Goal: Task Accomplishment & Management: Use online tool/utility

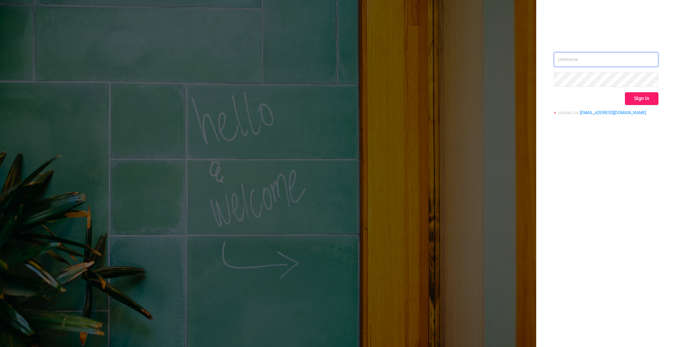
type input "[PERSON_NAME][EMAIL_ADDRESS][DOMAIN_NAME]"
click at [646, 92] on button "Sign in" at bounding box center [640, 98] width 33 height 13
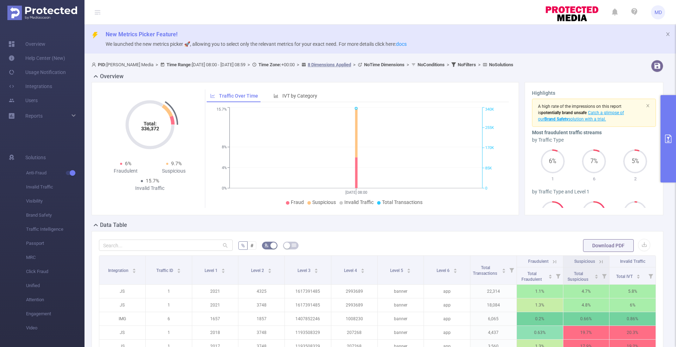
click at [667, 118] on button "primary" at bounding box center [667, 138] width 15 height 87
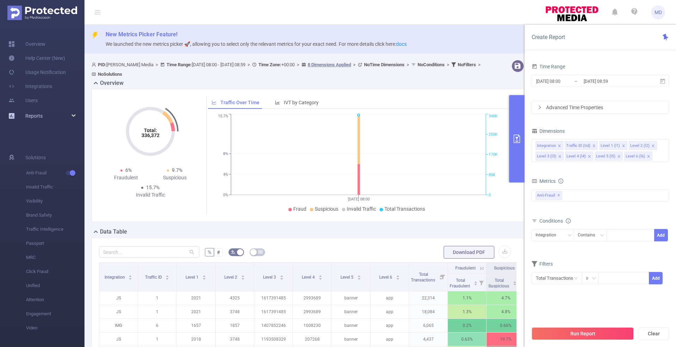
click at [28, 116] on span "Reports" at bounding box center [33, 116] width 17 height 6
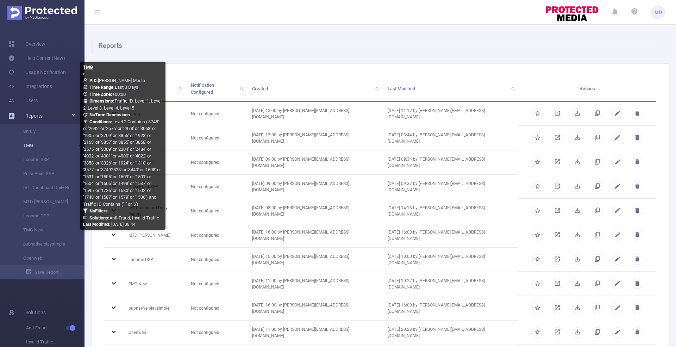
click at [34, 146] on link "TMG" at bounding box center [45, 145] width 62 height 14
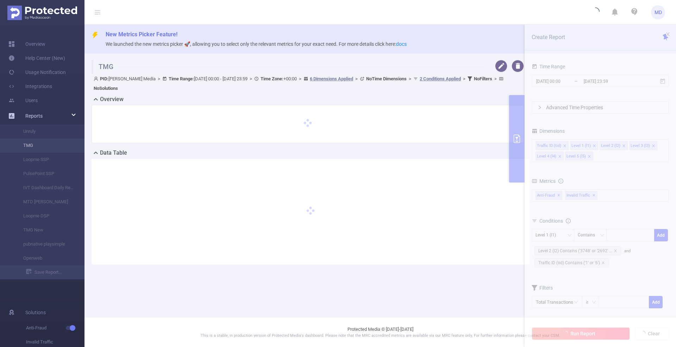
click at [34, 146] on li "TMG" at bounding box center [42, 145] width 84 height 14
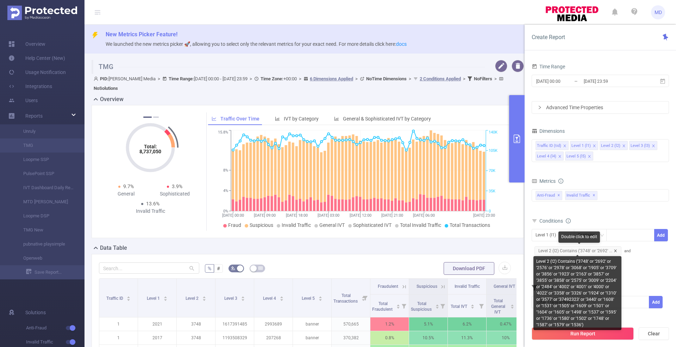
click at [615, 249] on icon "icon: close" at bounding box center [615, 251] width 4 height 4
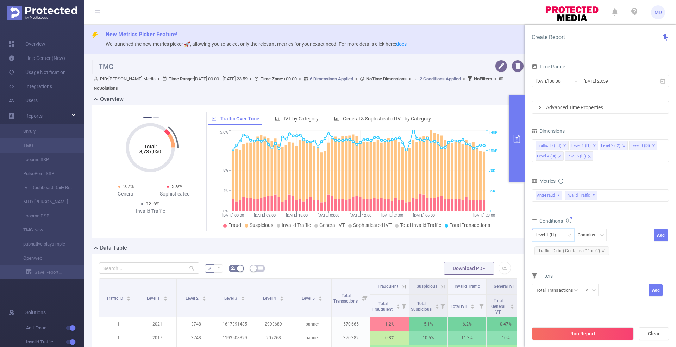
click at [548, 233] on div "Level 1 (l1)" at bounding box center [547, 235] width 25 height 12
click at [550, 293] on li "Level 4 (l4)" at bounding box center [552, 293] width 43 height 11
click at [630, 240] on div "Level 4 (l4) Contains Add" at bounding box center [599, 237] width 137 height 16
click at [630, 233] on div at bounding box center [630, 235] width 40 height 12
paste input "1100056087"
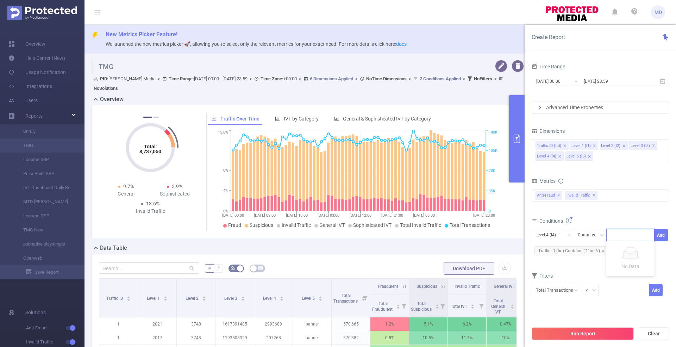
type input "1100056087"
click at [590, 334] on button "Run Report" at bounding box center [582, 333] width 102 height 13
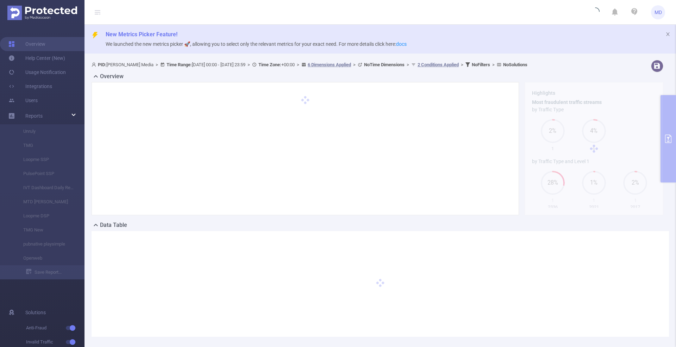
scroll to position [33, 0]
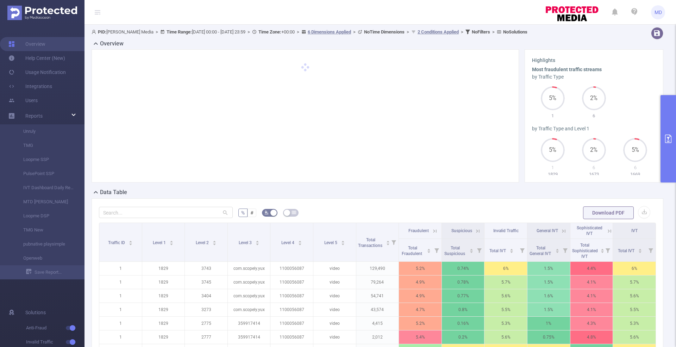
scroll to position [188, 0]
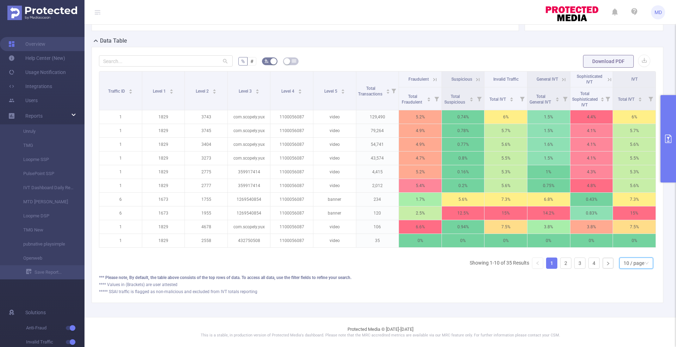
click at [636, 265] on div "10 / page" at bounding box center [633, 263] width 21 height 11
click at [631, 250] on li "50 / page" at bounding box center [629, 255] width 34 height 11
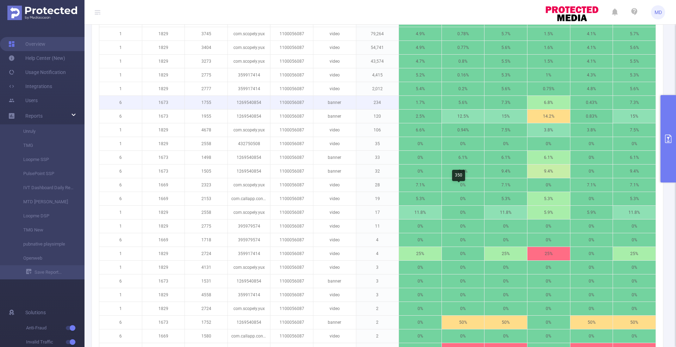
scroll to position [281, 0]
